Goal: Information Seeking & Learning: Learn about a topic

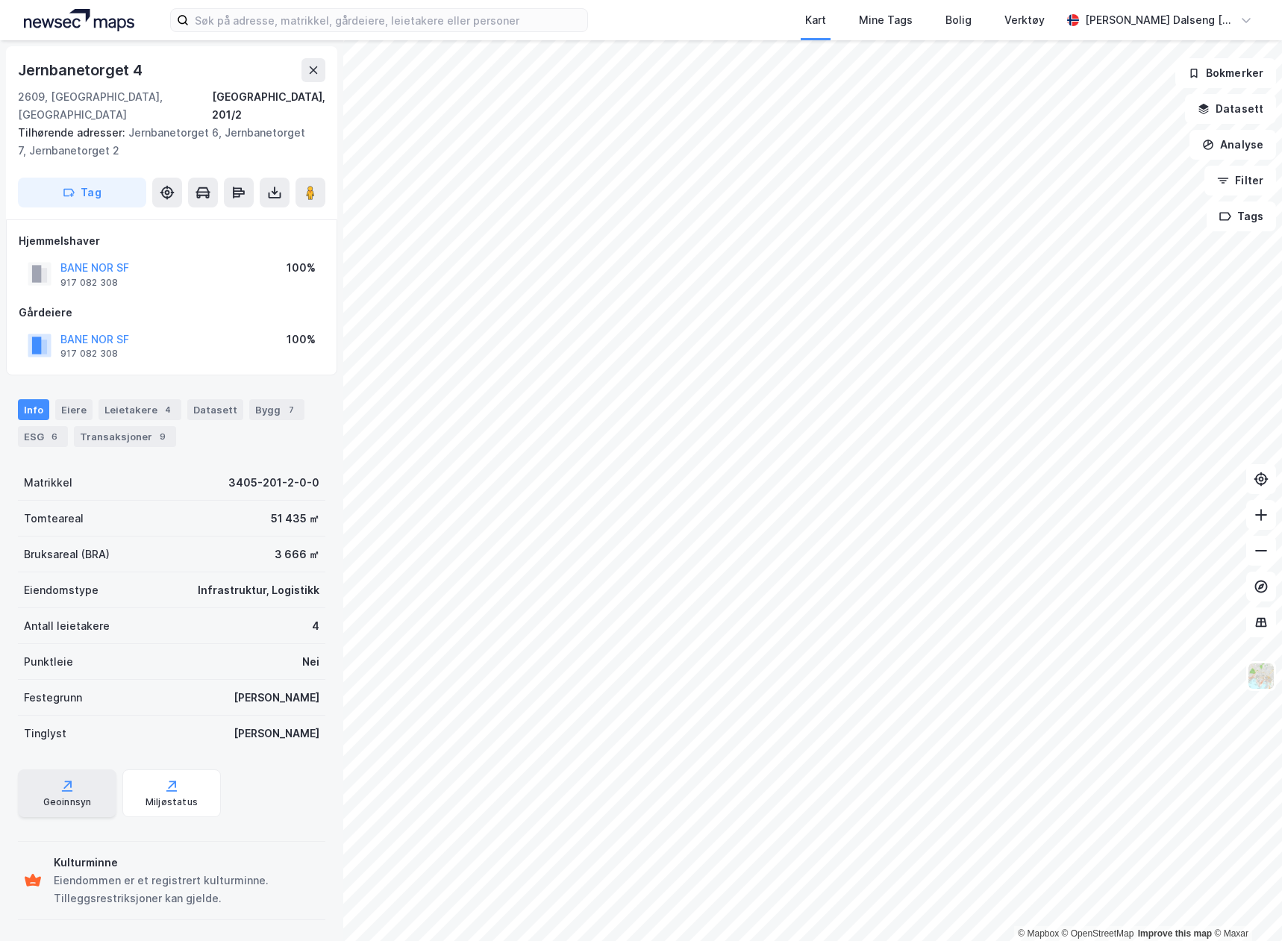
click at [81, 770] on div "Geoinnsyn" at bounding box center [67, 794] width 99 height 48
